Goal: Information Seeking & Learning: Compare options

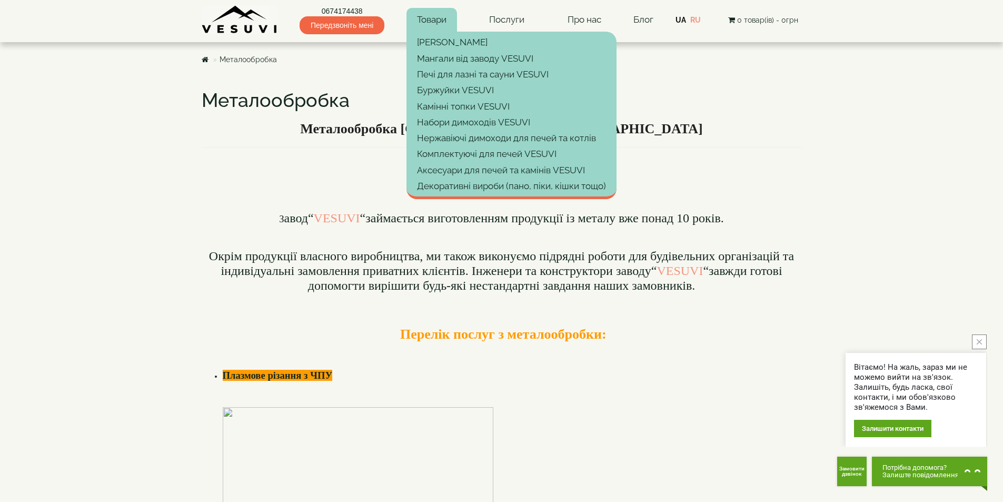
click at [441, 19] on link "Товари" at bounding box center [432, 20] width 51 height 24
click at [431, 39] on link "[PERSON_NAME]" at bounding box center [512, 42] width 210 height 16
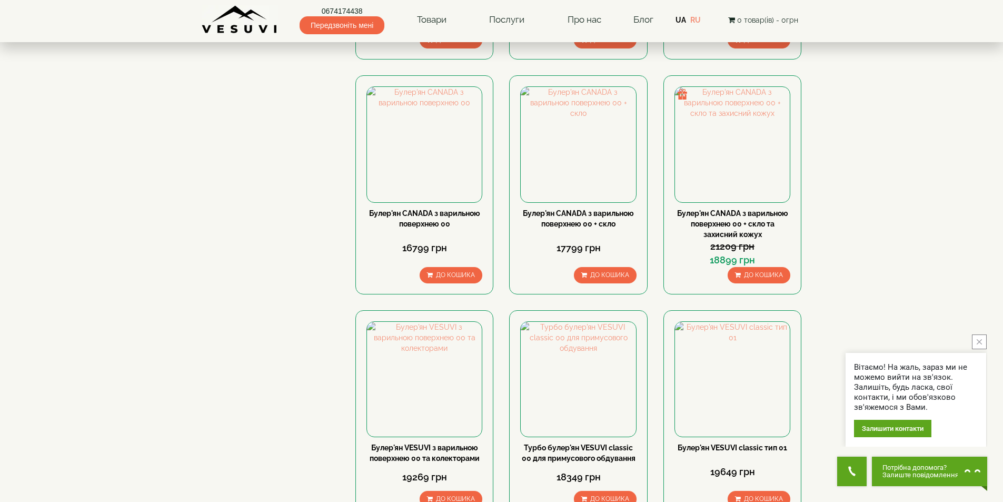
scroll to position [1053, 0]
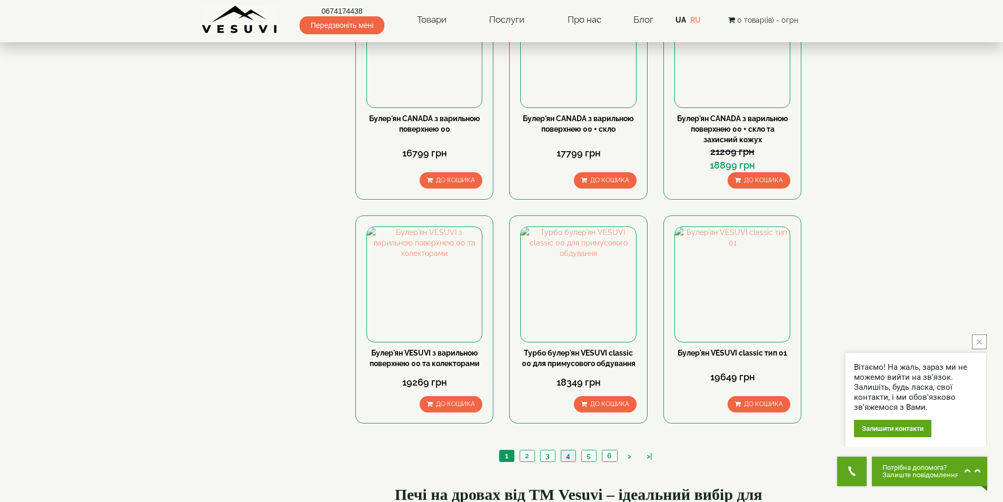
click at [567, 450] on link "4" at bounding box center [568, 455] width 15 height 11
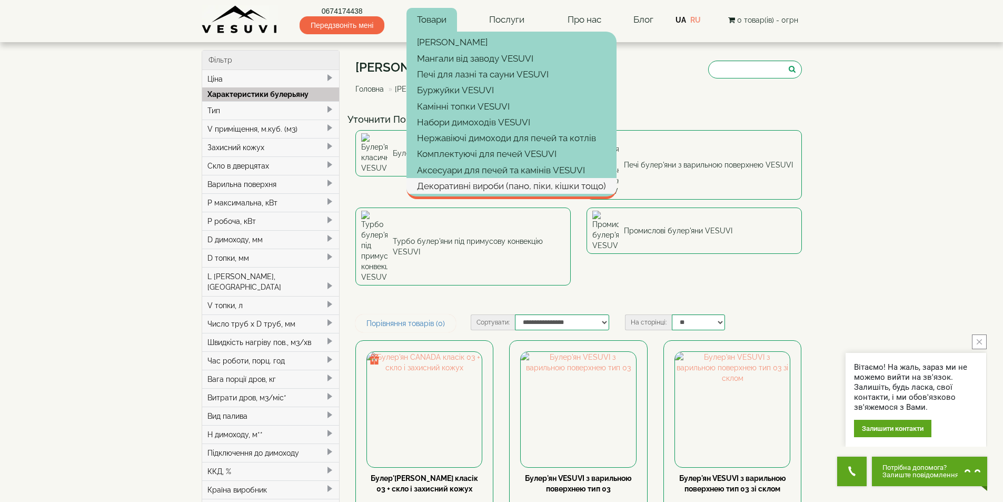
click at [471, 181] on link "Декоративні вироби (пано, піки, кішки тощо)" at bounding box center [512, 186] width 210 height 16
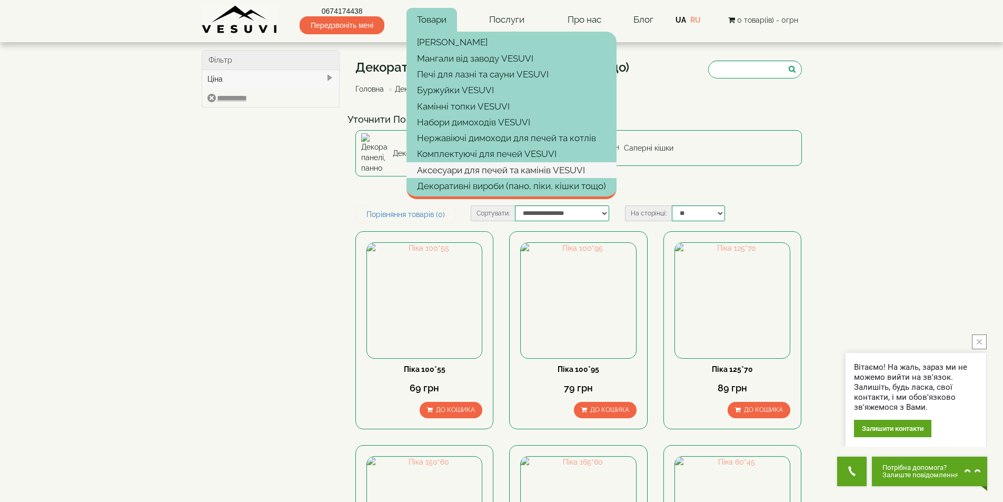
click at [438, 173] on link "Аксесуари для печей та камінів VESUVI" at bounding box center [512, 170] width 210 height 16
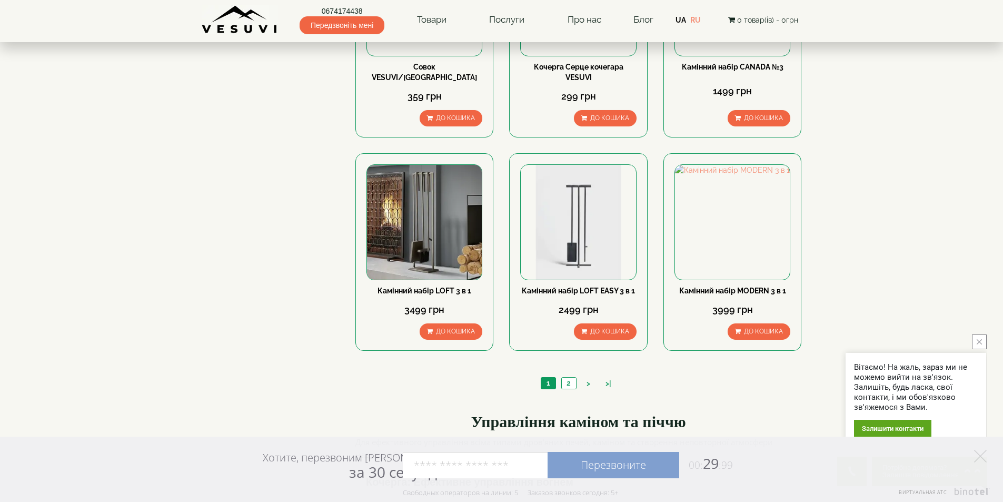
scroll to position [1001, 0]
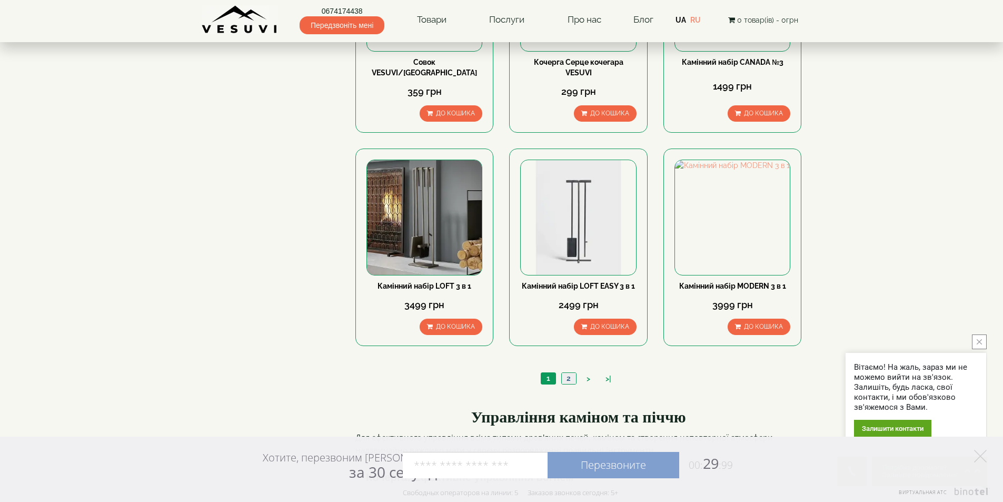
click at [567, 373] on link "2" at bounding box center [568, 378] width 15 height 11
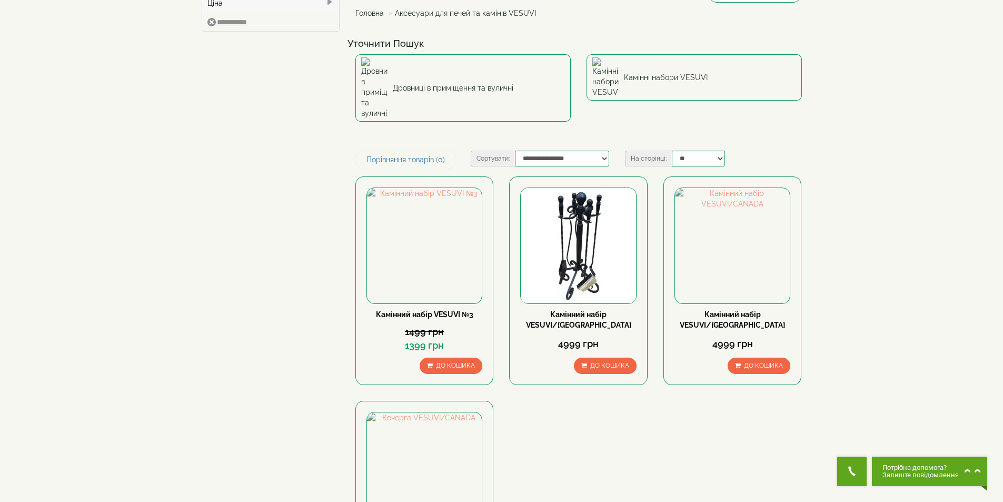
scroll to position [105, 0]
